Goal: Information Seeking & Learning: Check status

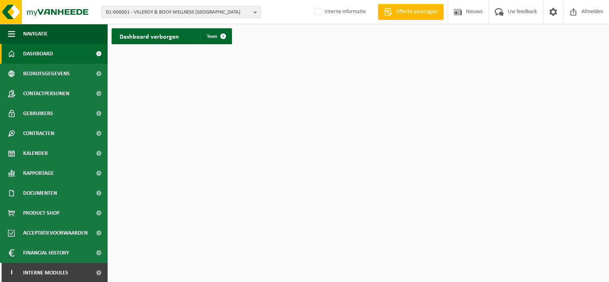
click at [252, 11] on button "01-000001 - VILLEROY & BOCH WELLNESS NV" at bounding box center [181, 12] width 159 height 12
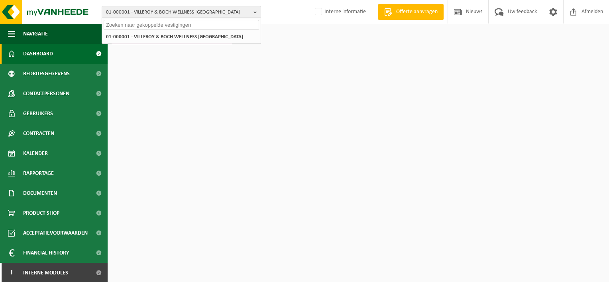
click at [161, 26] on input "text" at bounding box center [181, 25] width 155 height 10
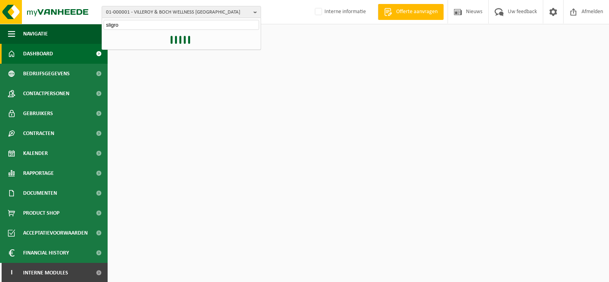
type input "sligro"
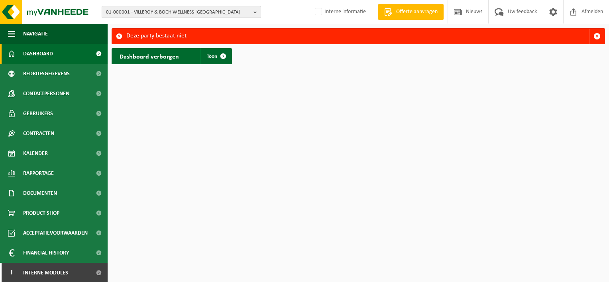
click at [252, 11] on button "01-000001 - VILLEROY & BOCH WELLNESS NV" at bounding box center [181, 12] width 159 height 12
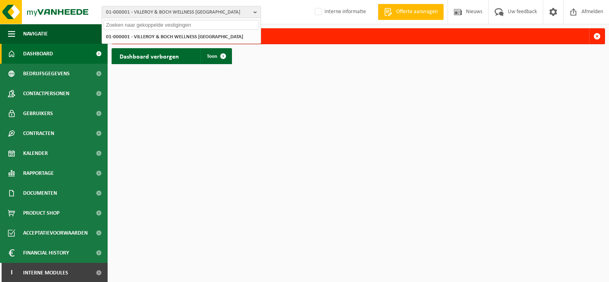
click at [171, 24] on input "text" at bounding box center [181, 25] width 155 height 10
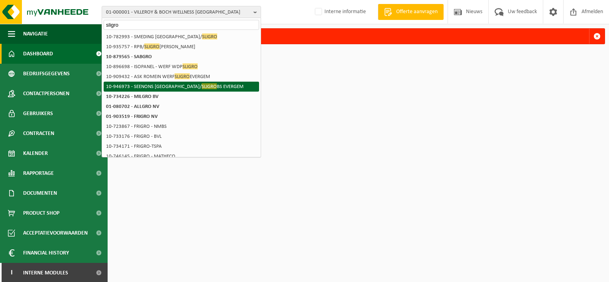
type input "sligro"
click at [169, 86] on li "10-946973 - SEENONS BELGIUM/ SLIGRO BS EVERGEM" at bounding box center [181, 87] width 155 height 10
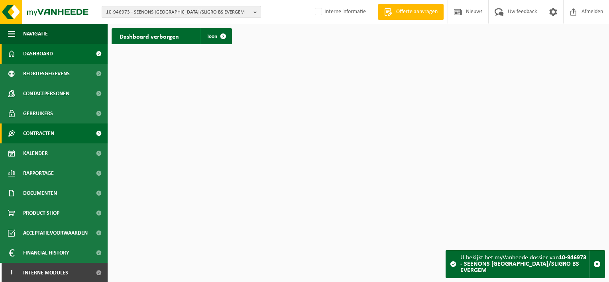
click at [53, 137] on span "Contracten" at bounding box center [38, 134] width 31 height 20
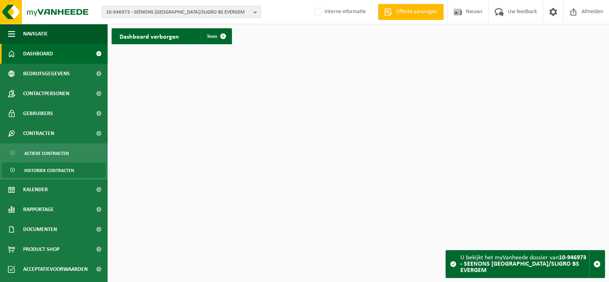
click at [56, 173] on span "Historiek contracten" at bounding box center [49, 170] width 50 height 15
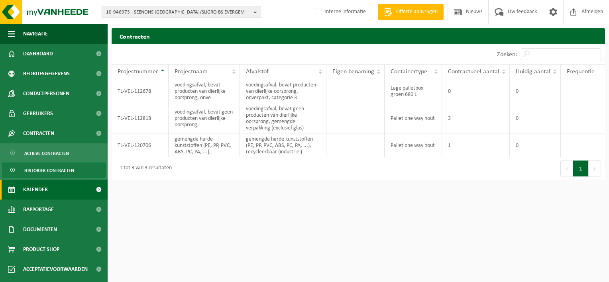
click at [31, 188] on span "Kalender" at bounding box center [35, 190] width 25 height 20
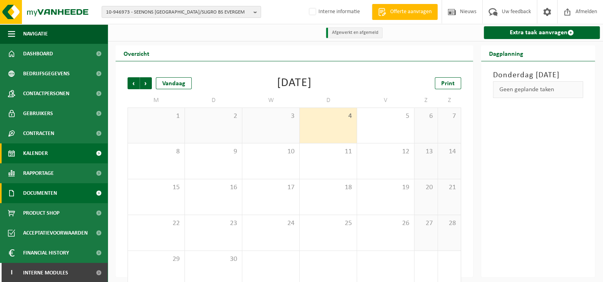
click at [41, 189] on span "Documenten" at bounding box center [40, 193] width 34 height 20
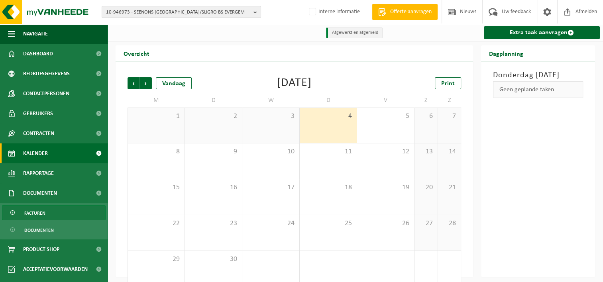
click at [21, 220] on link "Facturen" at bounding box center [54, 212] width 104 height 15
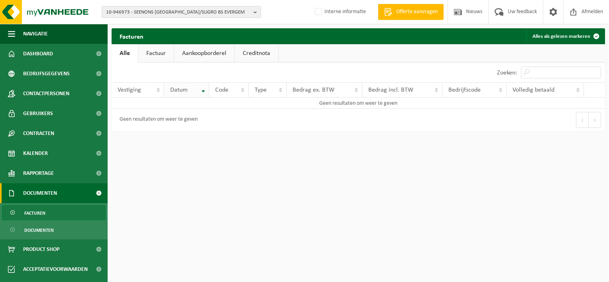
click at [204, 88] on th "Datum" at bounding box center [186, 90] width 45 height 15
click at [54, 96] on span "Contactpersonen" at bounding box center [46, 94] width 46 height 20
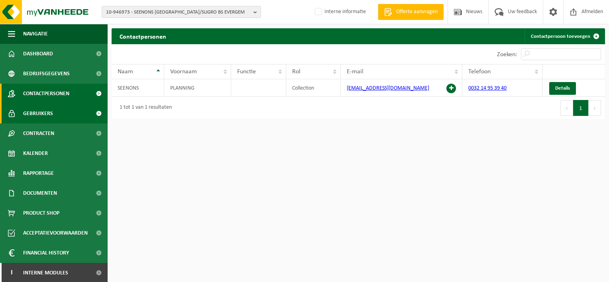
click at [51, 118] on span "Gebruikers" at bounding box center [38, 114] width 30 height 20
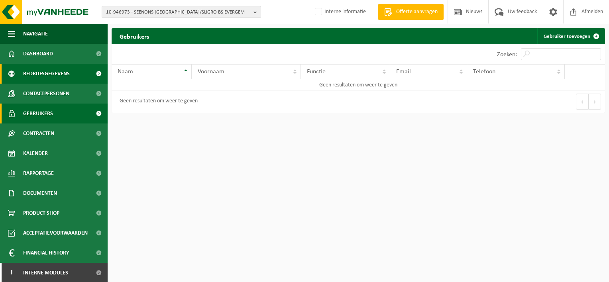
click at [44, 83] on span "Bedrijfsgegevens" at bounding box center [46, 74] width 47 height 20
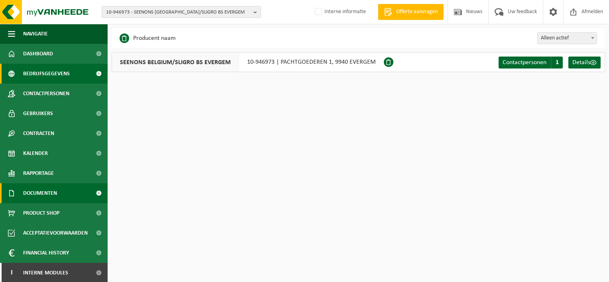
drag, startPoint x: 54, startPoint y: 186, endPoint x: 53, endPoint y: 196, distance: 10.1
click at [53, 196] on span "Documenten" at bounding box center [40, 193] width 34 height 20
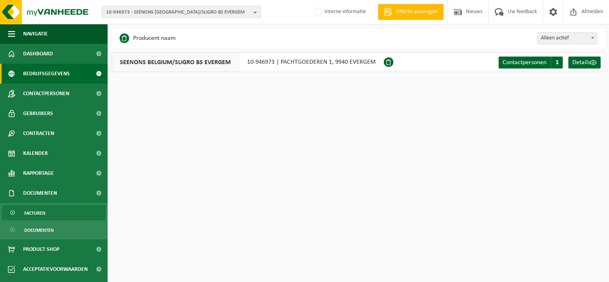
click at [38, 209] on span "Facturen" at bounding box center [34, 213] width 21 height 15
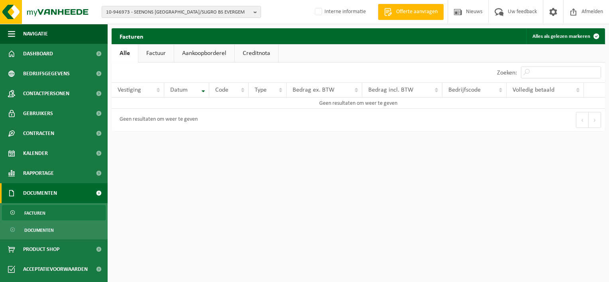
click at [157, 56] on link "Factuur" at bounding box center [155, 53] width 35 height 18
click at [54, 93] on span "Contactpersonen" at bounding box center [46, 94] width 46 height 20
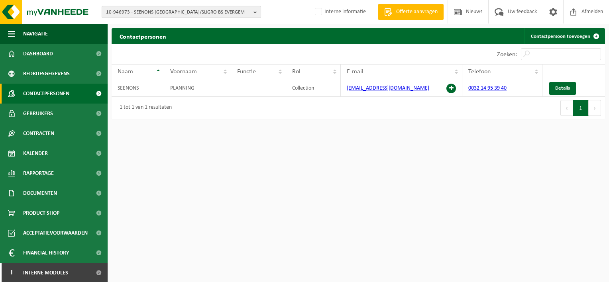
click at [248, 14] on span "10-946973 - SEENONS [GEOGRAPHIC_DATA]/SLIGRO BS EVERGEM" at bounding box center [178, 12] width 144 height 12
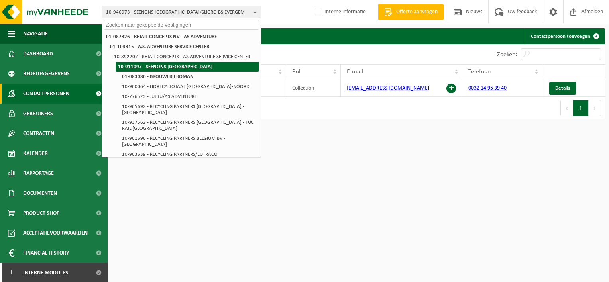
click at [172, 67] on strong "10-911097 - SEENONS [GEOGRAPHIC_DATA]" at bounding box center [165, 66] width 94 height 5
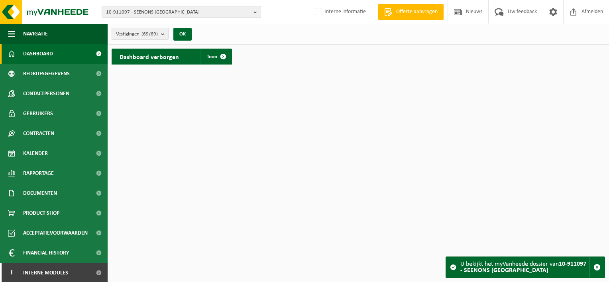
click at [163, 33] on b "submit" at bounding box center [164, 33] width 7 height 11
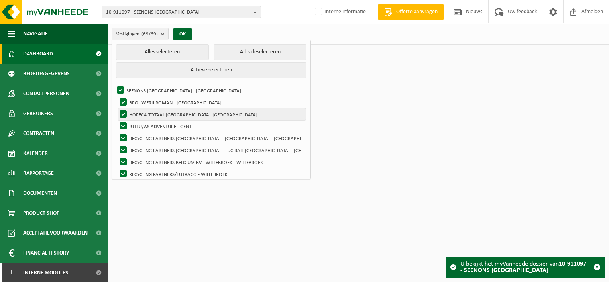
click at [205, 115] on label "HORECA TOTAAL [GEOGRAPHIC_DATA]-[GEOGRAPHIC_DATA]" at bounding box center [212, 114] width 188 height 12
click at [117, 108] on input "HORECA TOTAAL [GEOGRAPHIC_DATA]-[GEOGRAPHIC_DATA]" at bounding box center [116, 108] width 0 height 0
click at [123, 112] on label "HORECA TOTAAL [GEOGRAPHIC_DATA]-[GEOGRAPHIC_DATA]" at bounding box center [212, 114] width 188 height 12
click at [117, 108] on input "HORECA TOTAAL [GEOGRAPHIC_DATA]-[GEOGRAPHIC_DATA]" at bounding box center [116, 108] width 0 height 0
checkbox input "true"
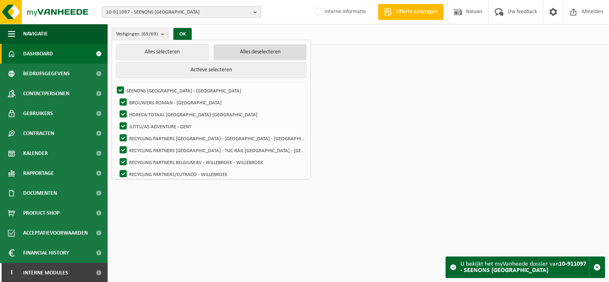
click at [266, 51] on button "Alles deselecteren" at bounding box center [260, 52] width 93 height 16
checkbox input "false"
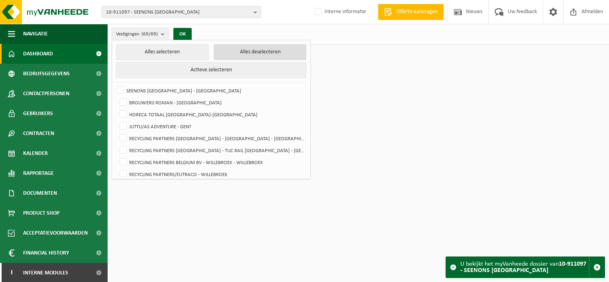
checkbox input "false"
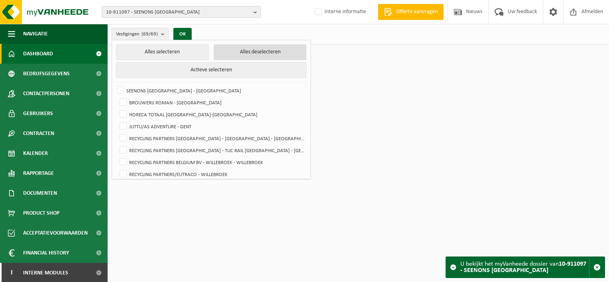
checkbox input "false"
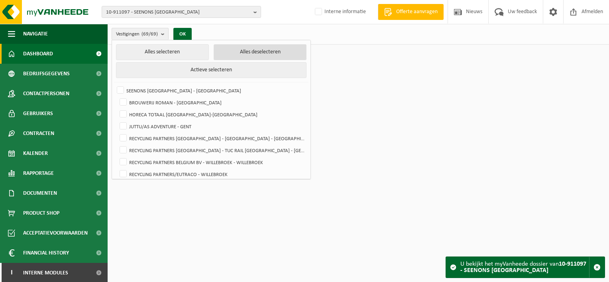
checkbox input "false"
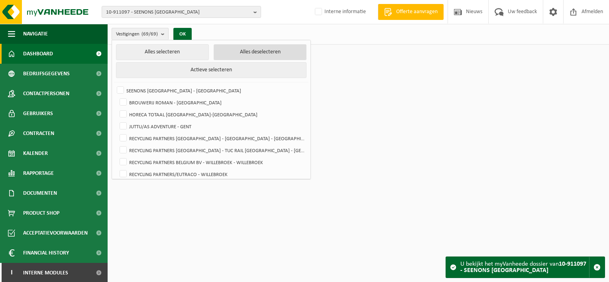
checkbox input "false"
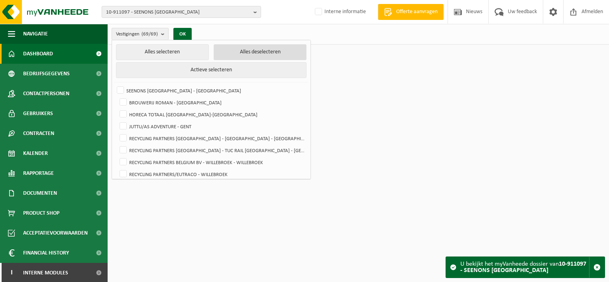
checkbox input "false"
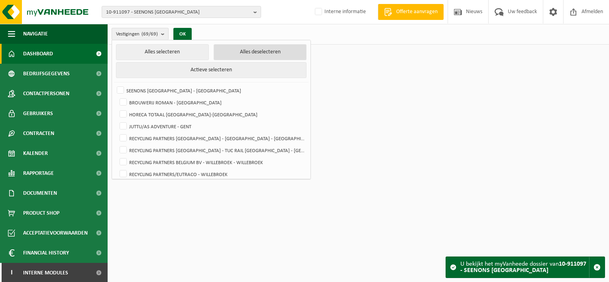
checkbox input "false"
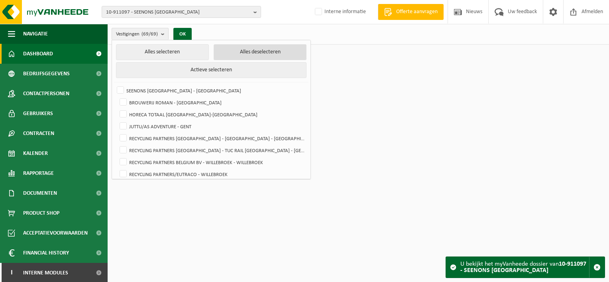
checkbox input "false"
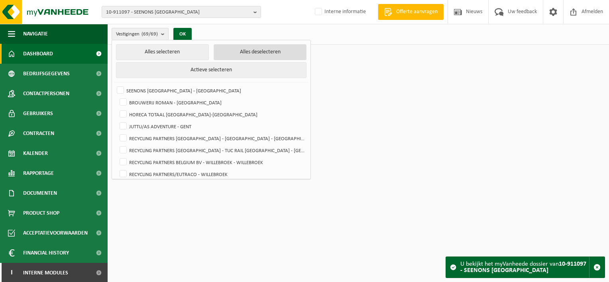
checkbox input "false"
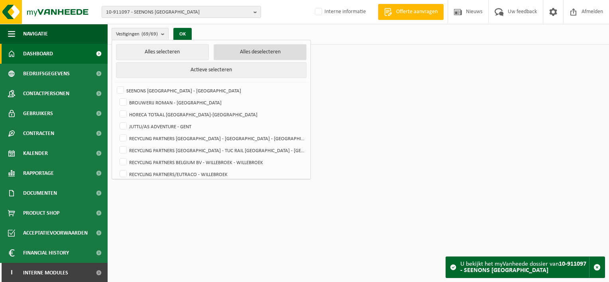
checkbox input "false"
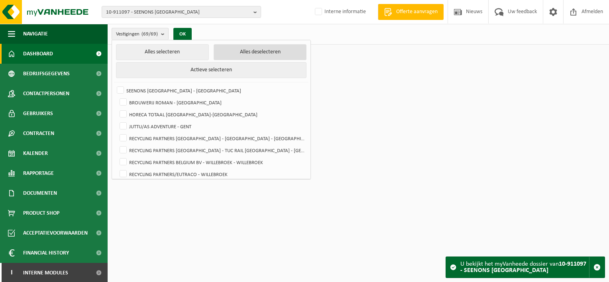
checkbox input "false"
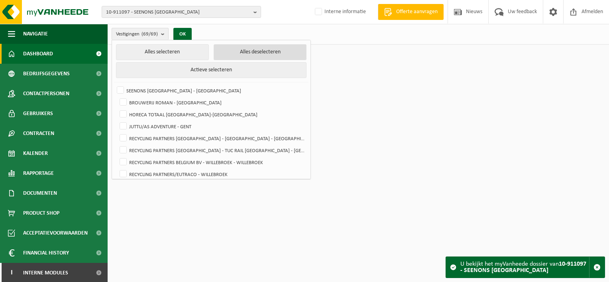
checkbox input "false"
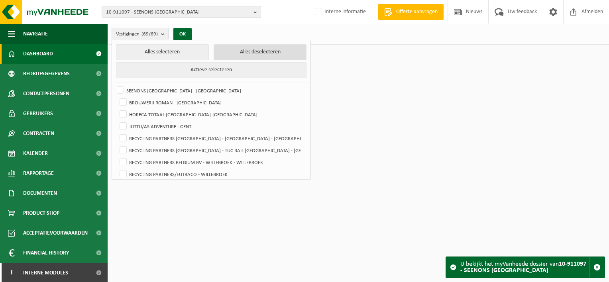
checkbox input "false"
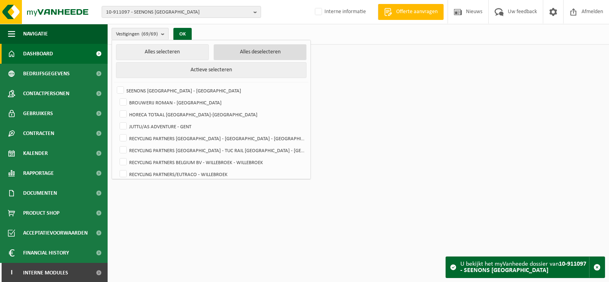
checkbox input "false"
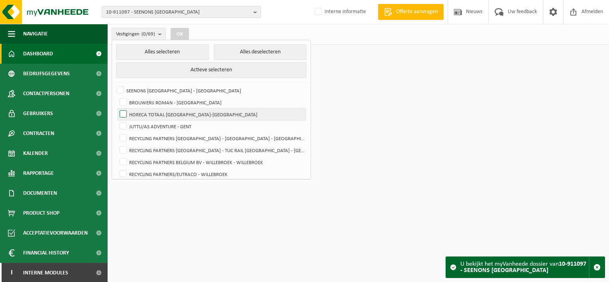
click at [123, 115] on label "HORECA TOTAAL ANTWERPEN-NOORD - ANTWERPEN" at bounding box center [212, 114] width 188 height 12
click at [117, 108] on input "HORECA TOTAAL ANTWERPEN-NOORD - ANTWERPEN" at bounding box center [116, 108] width 0 height 0
checkbox input "true"
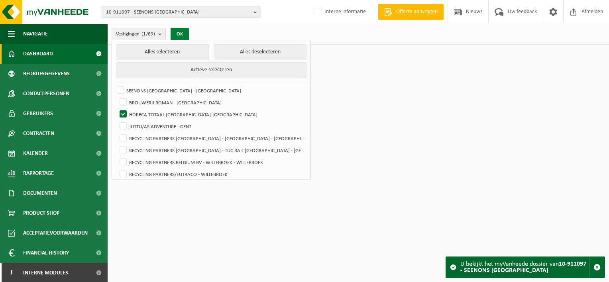
click at [180, 33] on button "OK" at bounding box center [180, 34] width 18 height 13
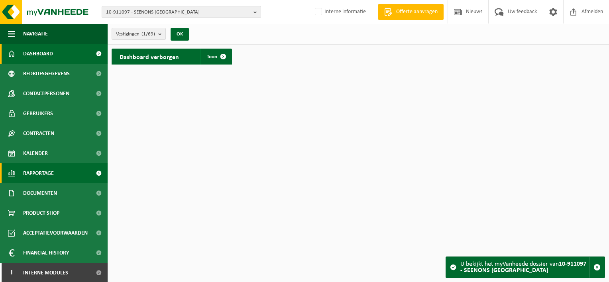
click at [43, 173] on span "Rapportage" at bounding box center [38, 173] width 31 height 20
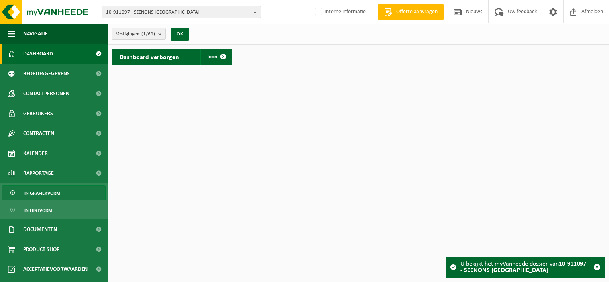
click at [49, 191] on span "In grafiekvorm" at bounding box center [42, 193] width 36 height 15
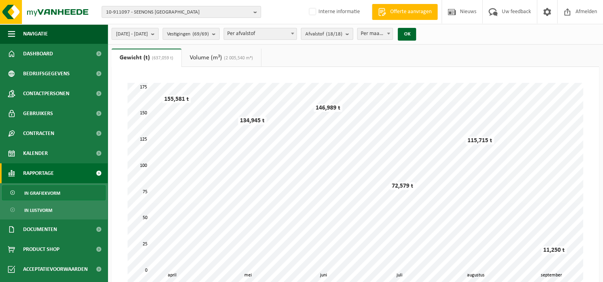
click at [353, 35] on button "Afvalstof (18/18)" at bounding box center [327, 34] width 52 height 12
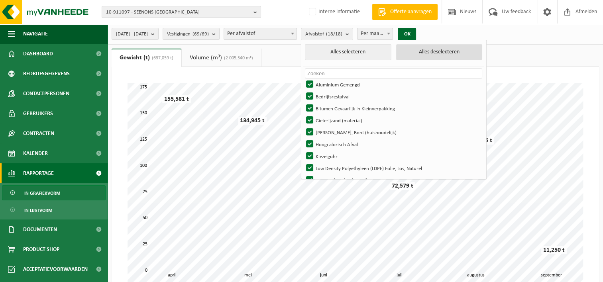
click at [448, 49] on button "Alles deselecteren" at bounding box center [439, 52] width 86 height 16
checkbox input "false"
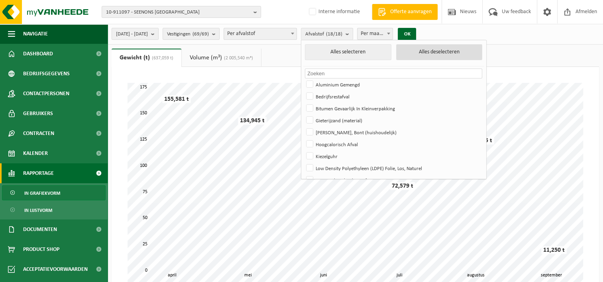
checkbox input "false"
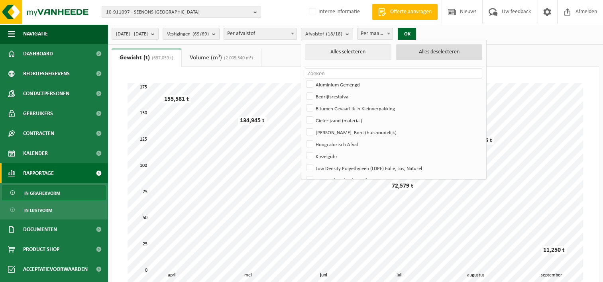
checkbox input "false"
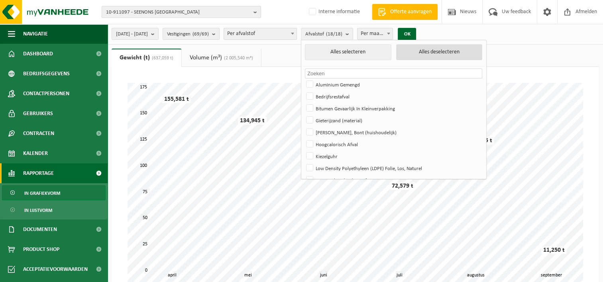
checkbox input "false"
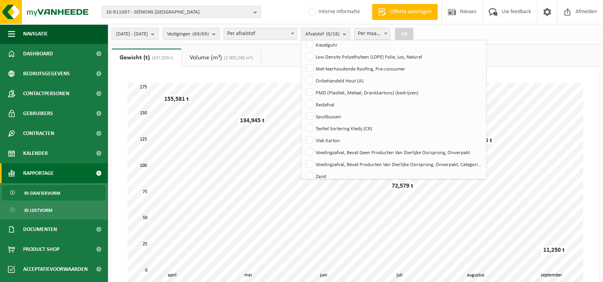
scroll to position [118, 0]
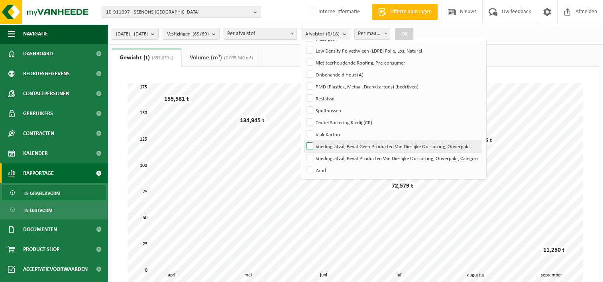
click at [330, 146] on label "Voedingsafval, Bevat Geen Producten Van Dierlijke Oorsprong, Onverpakt" at bounding box center [393, 146] width 177 height 12
click at [303, 140] on input "Voedingsafval, Bevat Geen Producten Van Dierlijke Oorsprong, Onverpakt" at bounding box center [303, 140] width 0 height 0
checkbox input "true"
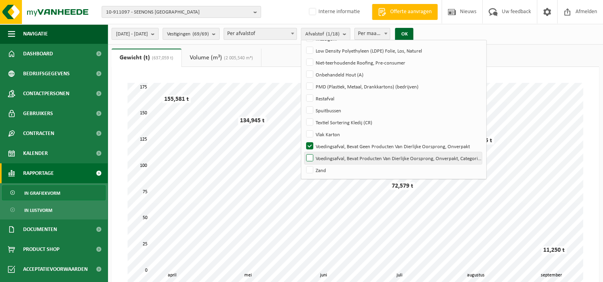
click at [331, 157] on label "Voedingsafval, Bevat Producten Van Dierlijke Oorsprong, Onverpakt, Categorie 3" at bounding box center [393, 158] width 177 height 12
click at [303, 152] on input "Voedingsafval, Bevat Producten Van Dierlijke Oorsprong, Onverpakt, Categorie 3" at bounding box center [303, 152] width 0 height 0
checkbox input "true"
click at [413, 32] on button "OK" at bounding box center [404, 34] width 18 height 13
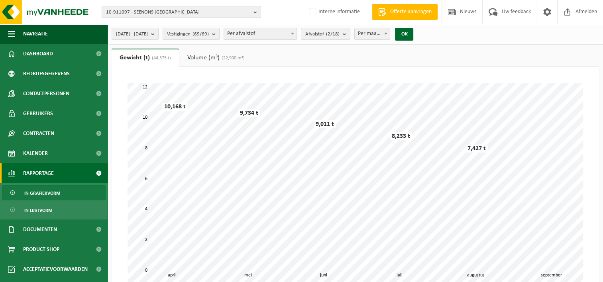
drag, startPoint x: 601, startPoint y: 102, endPoint x: 603, endPoint y: 110, distance: 8.2
click at [603, 110] on html "10-911097 - SEENONS BELGIUM 01-087326 - RETAIL CONCEPTS NV - AS ADVENTURE 01-10…" at bounding box center [301, 141] width 603 height 282
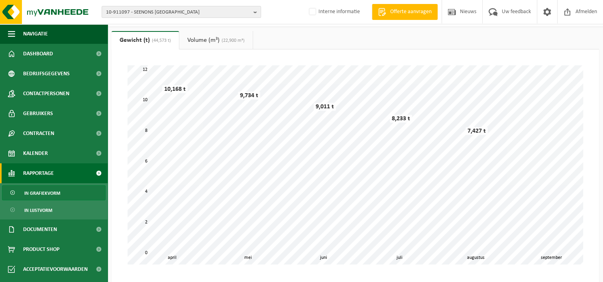
scroll to position [0, 0]
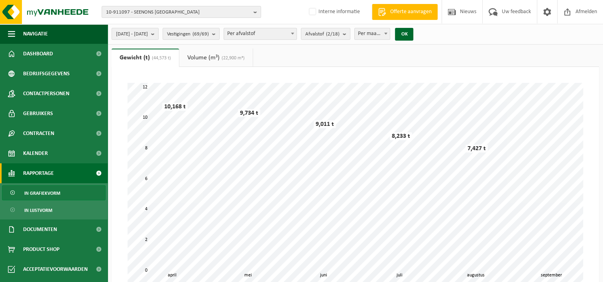
click at [191, 59] on link "Volume (m³) (22,900 m³)" at bounding box center [215, 58] width 73 height 18
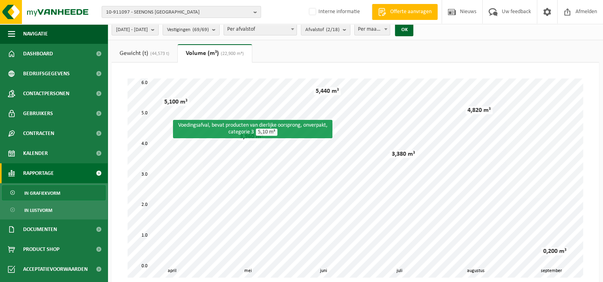
scroll to position [37, 0]
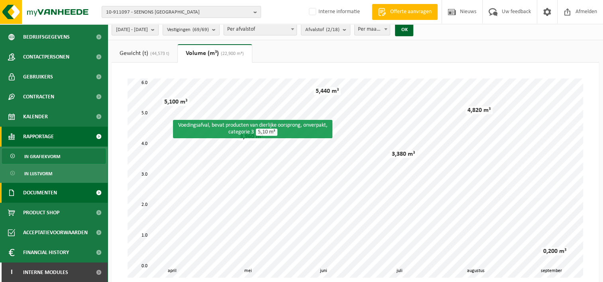
click at [33, 193] on span "Documenten" at bounding box center [40, 193] width 34 height 20
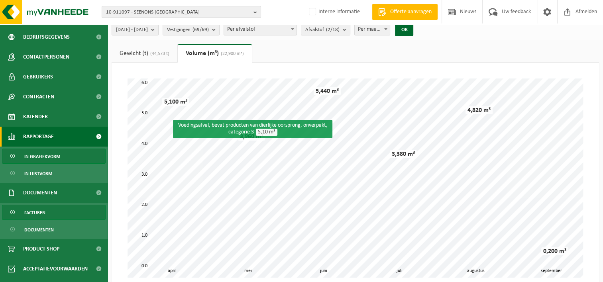
click at [36, 215] on span "Facturen" at bounding box center [34, 212] width 21 height 15
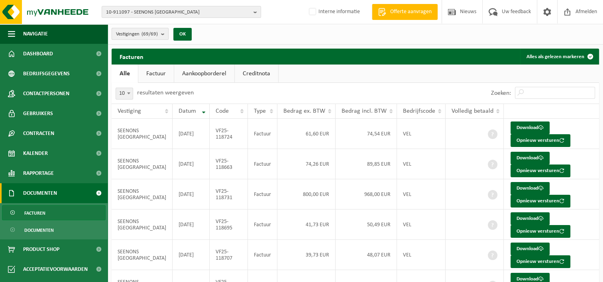
click at [164, 36] on b "submit" at bounding box center [164, 33] width 7 height 11
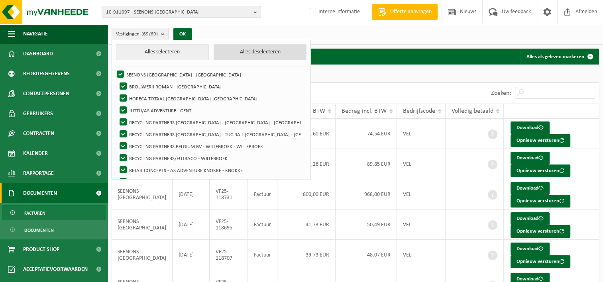
click at [232, 49] on button "Alles deselecteren" at bounding box center [260, 52] width 93 height 16
checkbox input "false"
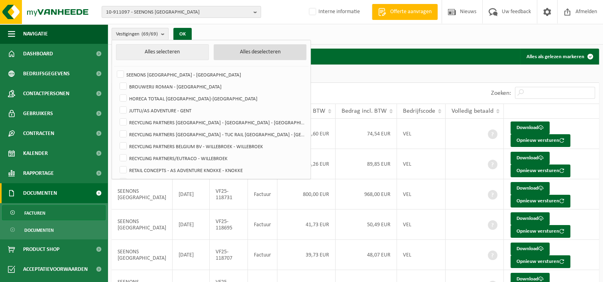
checkbox input "false"
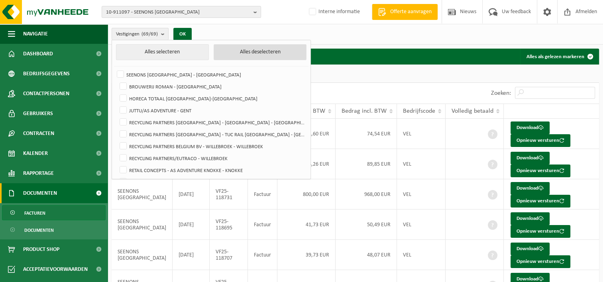
checkbox input "false"
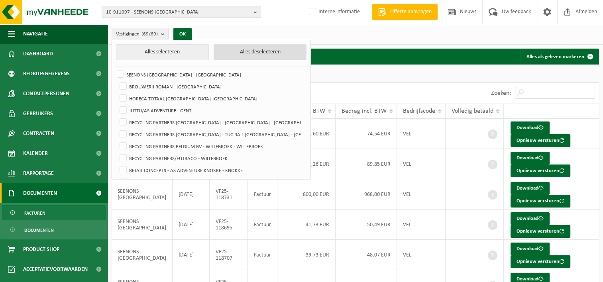
checkbox input "false"
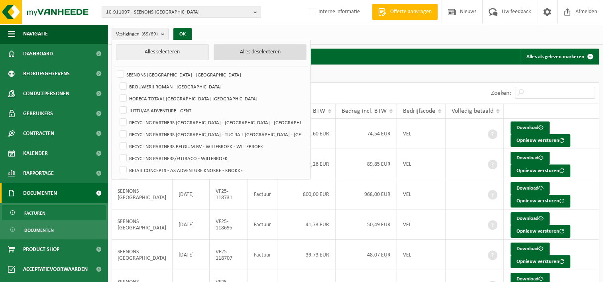
checkbox input "false"
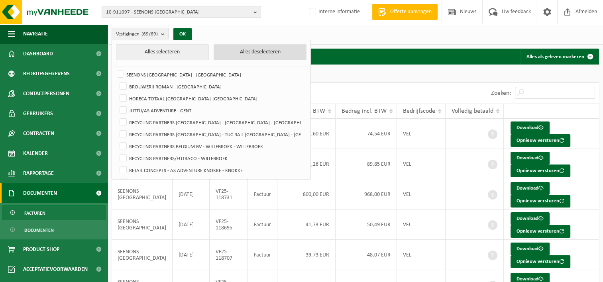
checkbox input "false"
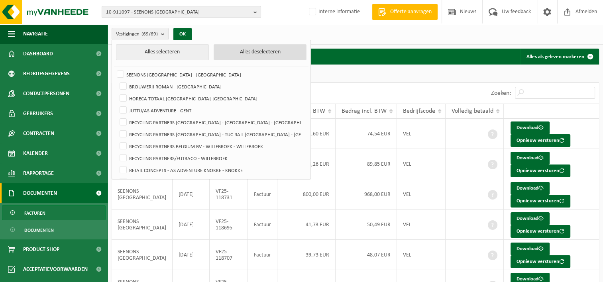
checkbox input "false"
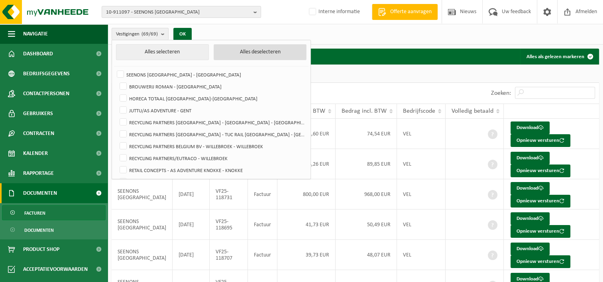
checkbox input "false"
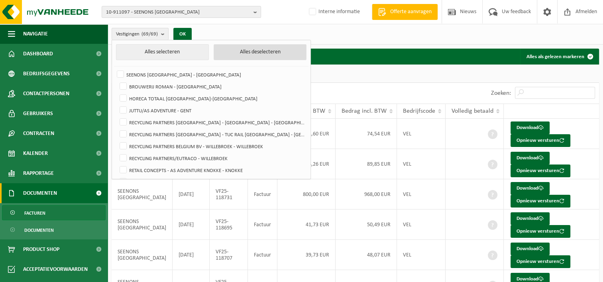
checkbox input "false"
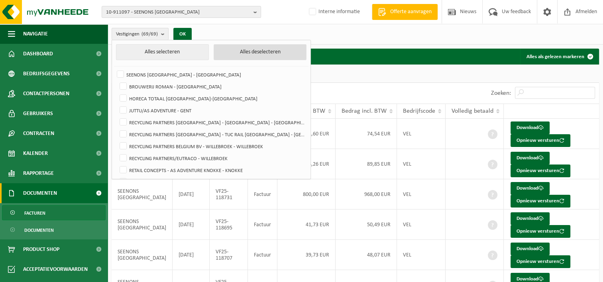
checkbox input "false"
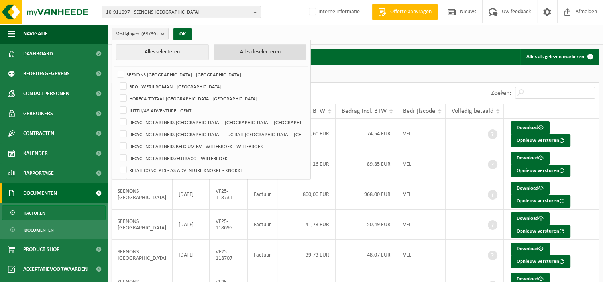
checkbox input "false"
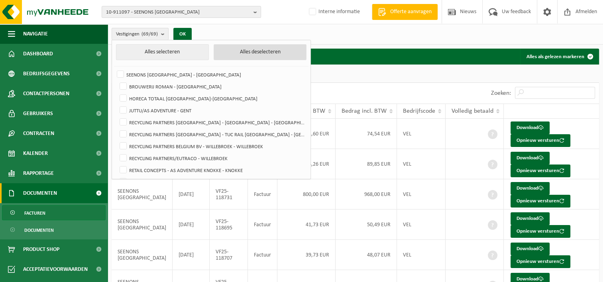
checkbox input "false"
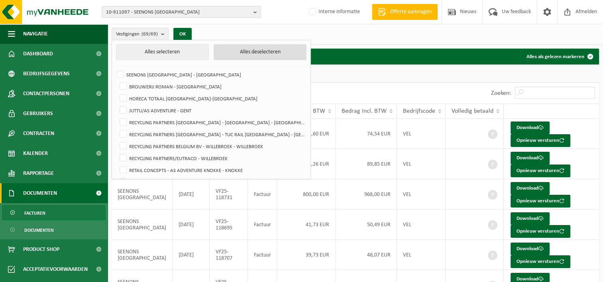
checkbox input "false"
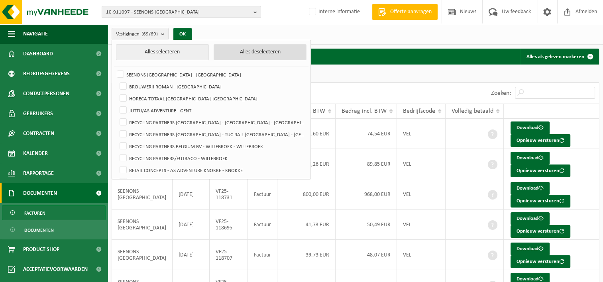
checkbox input "false"
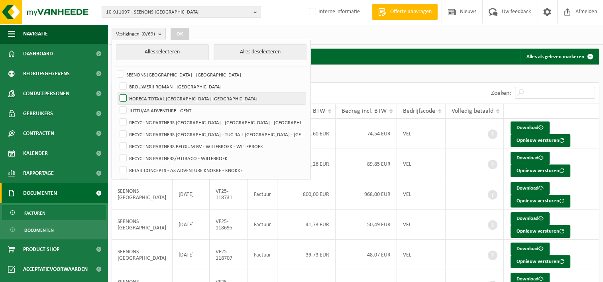
click at [124, 98] on label "HORECA TOTAAL ANTWERPEN-NOORD - ANTWERPEN" at bounding box center [212, 98] width 188 height 12
click at [117, 92] on input "HORECA TOTAAL ANTWERPEN-NOORD - ANTWERPEN" at bounding box center [116, 92] width 0 height 0
checkbox input "true"
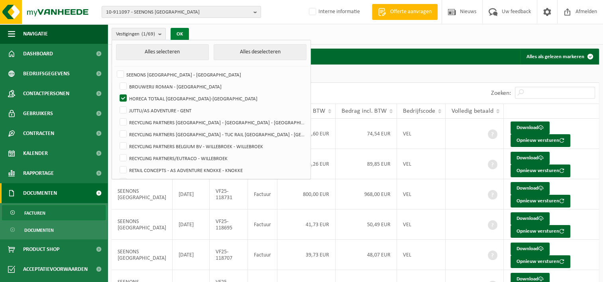
click at [182, 33] on button "OK" at bounding box center [180, 34] width 18 height 13
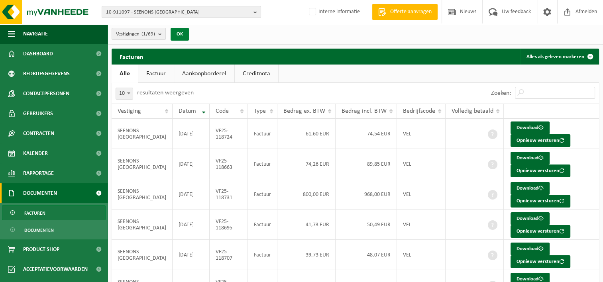
click at [185, 35] on button "OK" at bounding box center [180, 34] width 18 height 13
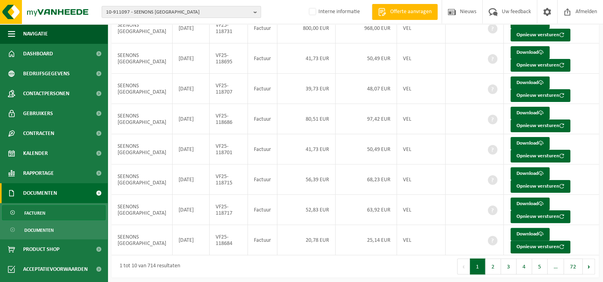
scroll to position [80, 0]
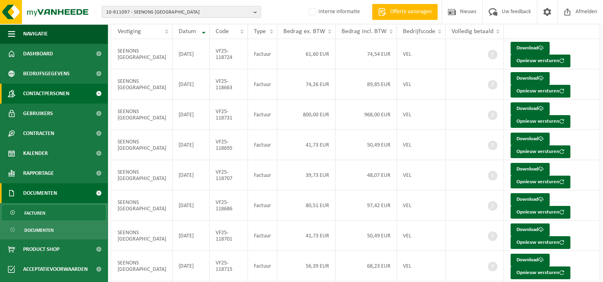
click at [48, 91] on span "Contactpersonen" at bounding box center [46, 94] width 46 height 20
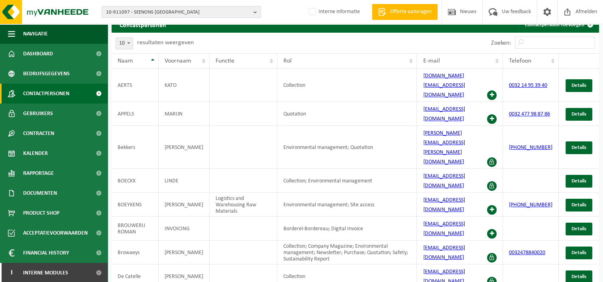
scroll to position [38, 0]
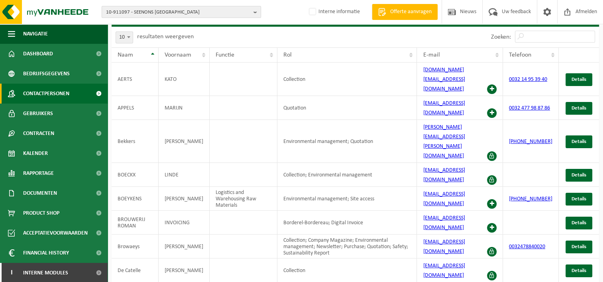
click at [254, 14] on b "button" at bounding box center [257, 11] width 7 height 11
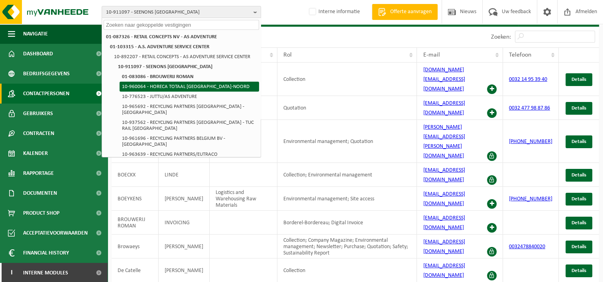
click at [174, 88] on li "10-960064 - HORECA TOTAAL [GEOGRAPHIC_DATA]-NOORD" at bounding box center [190, 87] width 140 height 10
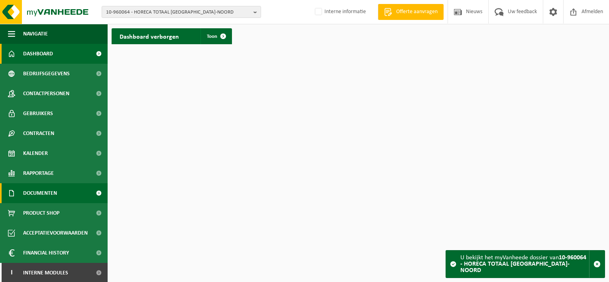
click at [40, 193] on span "Documenten" at bounding box center [40, 193] width 34 height 20
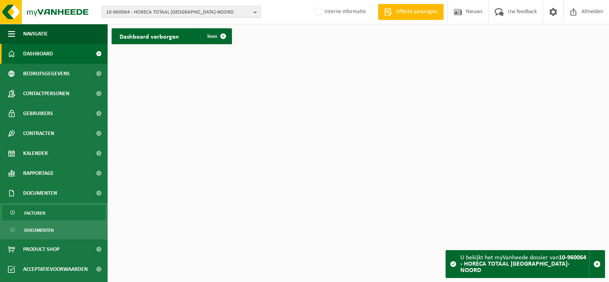
click at [34, 214] on span "Facturen" at bounding box center [34, 213] width 21 height 15
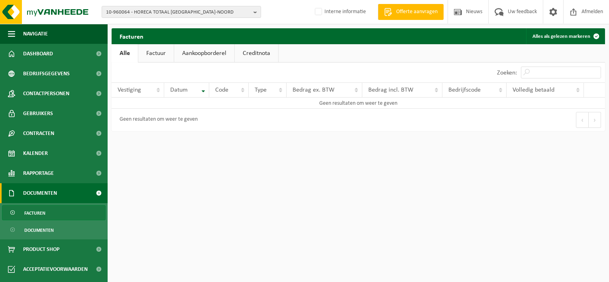
click at [34, 213] on span "Facturen" at bounding box center [34, 213] width 21 height 15
click at [255, 12] on b "button" at bounding box center [257, 11] width 7 height 11
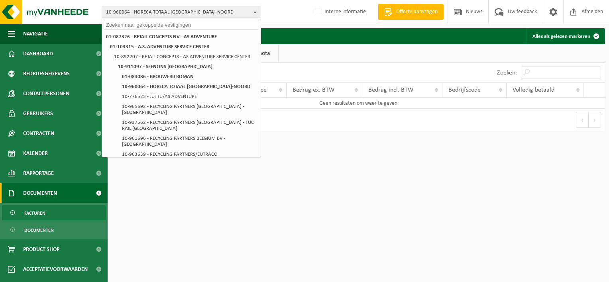
click at [224, 210] on html "10-960064 - HORECA TOTAAL [GEOGRAPHIC_DATA]-NOORD 01-087326 - RETAIL CONCEPTS N…" at bounding box center [304, 141] width 609 height 282
